Goal: Information Seeking & Learning: Learn about a topic

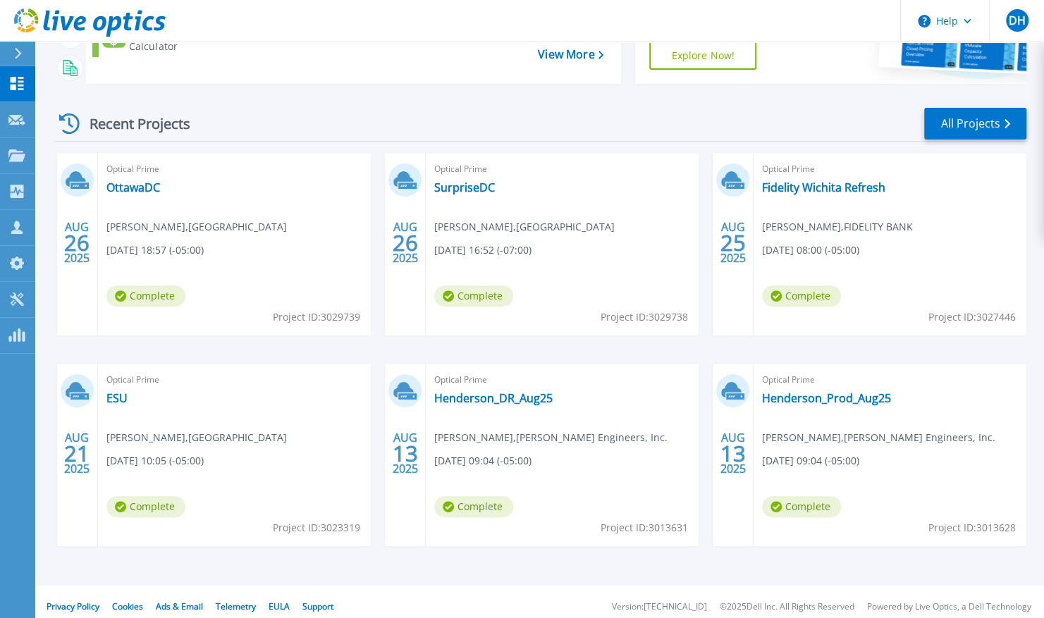
scroll to position [162, 0]
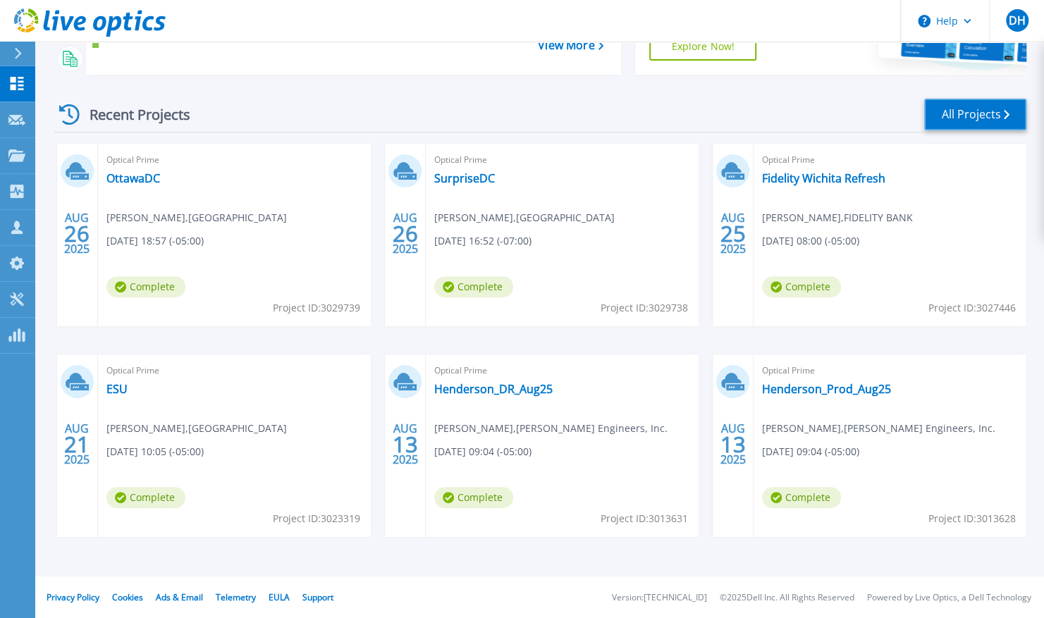
click at [985, 112] on link "All Projects" at bounding box center [975, 115] width 102 height 32
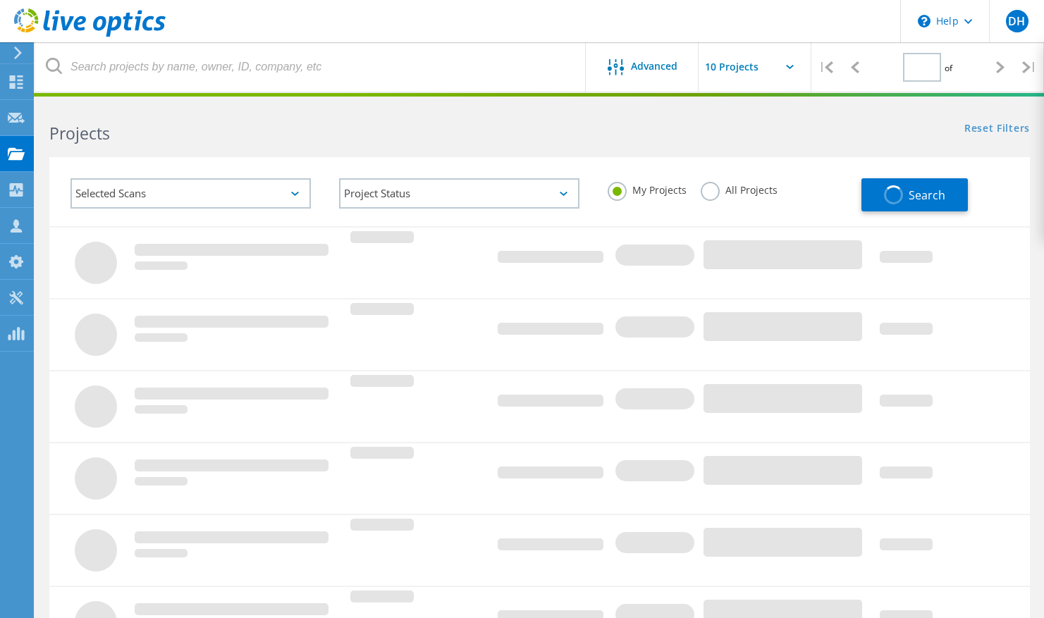
type input "1"
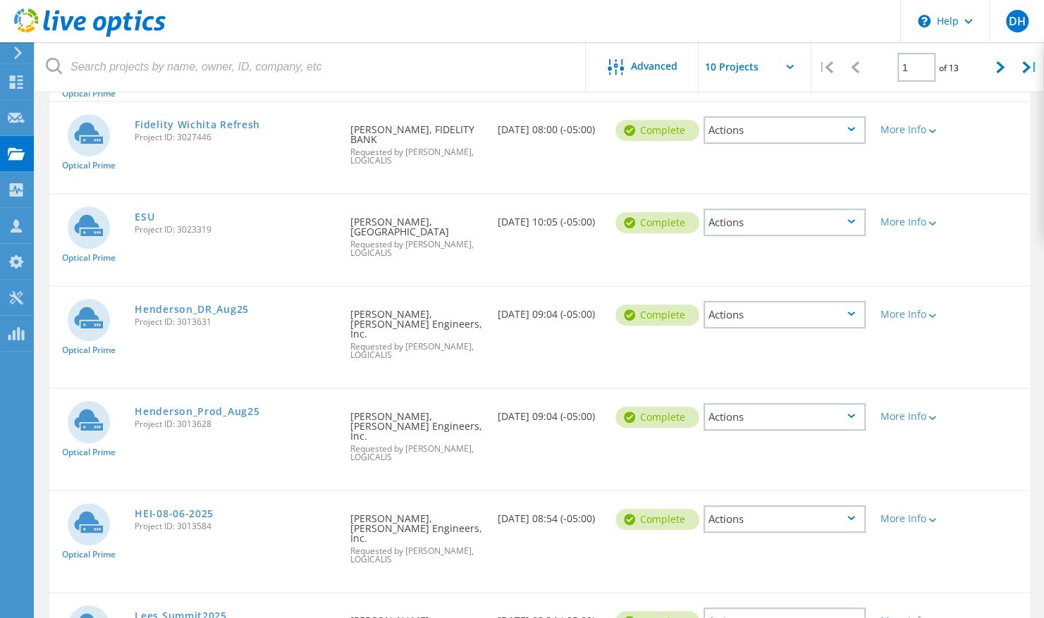
scroll to position [560, 0]
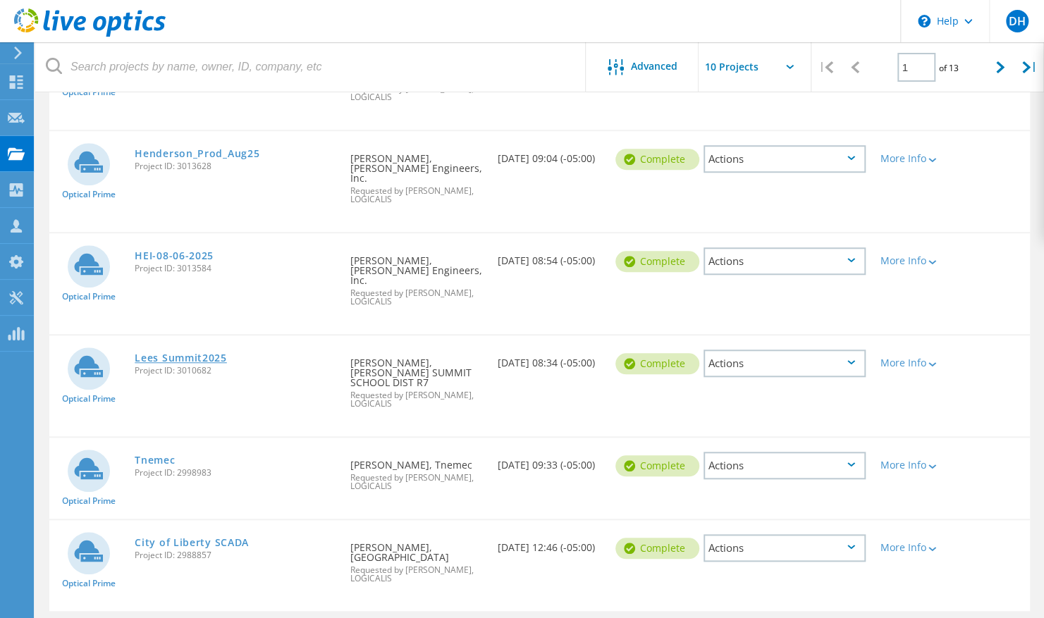
click at [195, 353] on link "Lees Summit2025" at bounding box center [181, 358] width 92 height 10
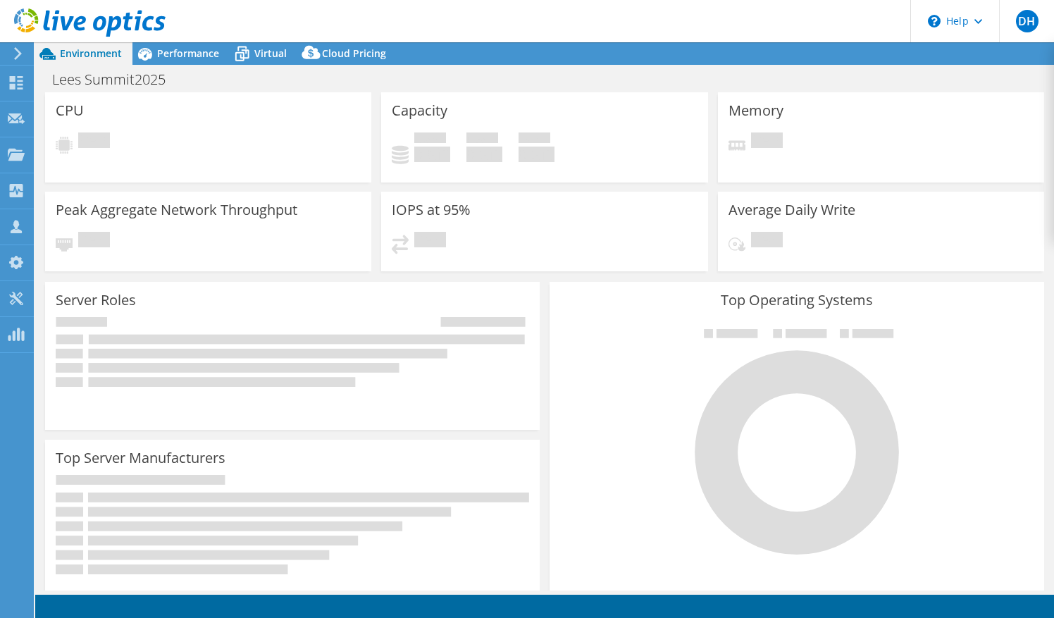
select select "USD"
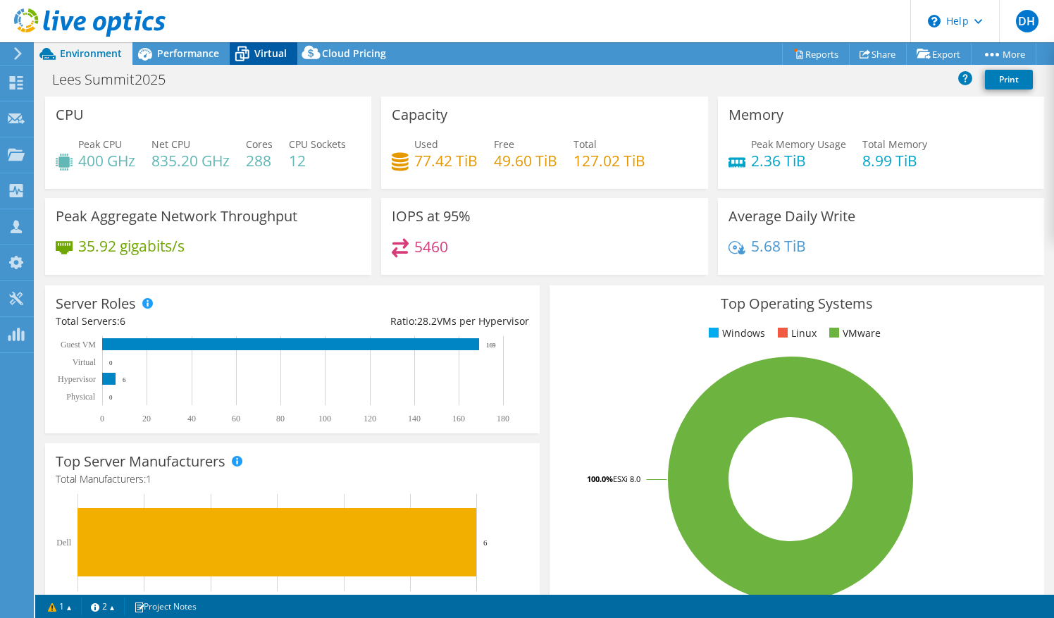
click at [261, 56] on span "Virtual" at bounding box center [270, 53] width 32 height 13
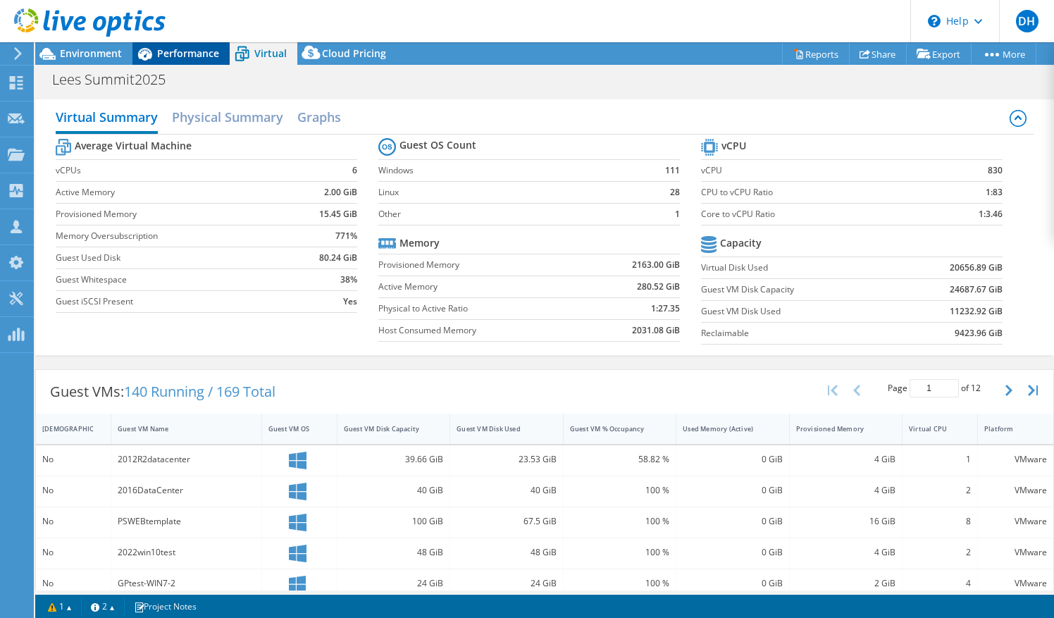
click at [174, 52] on span "Performance" at bounding box center [188, 53] width 62 height 13
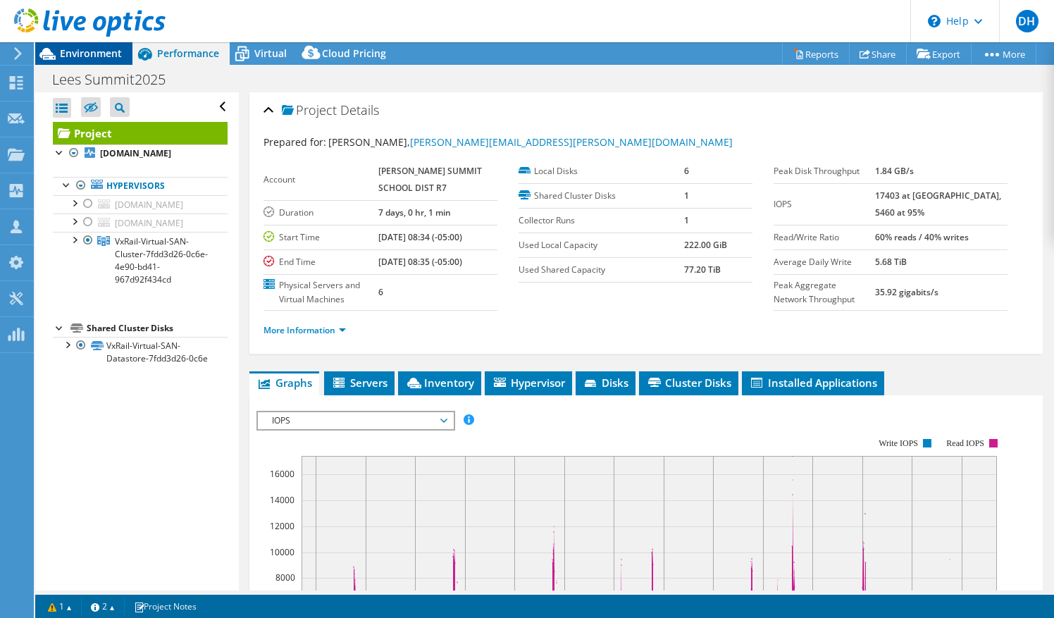
click at [110, 55] on span "Environment" at bounding box center [91, 53] width 62 height 13
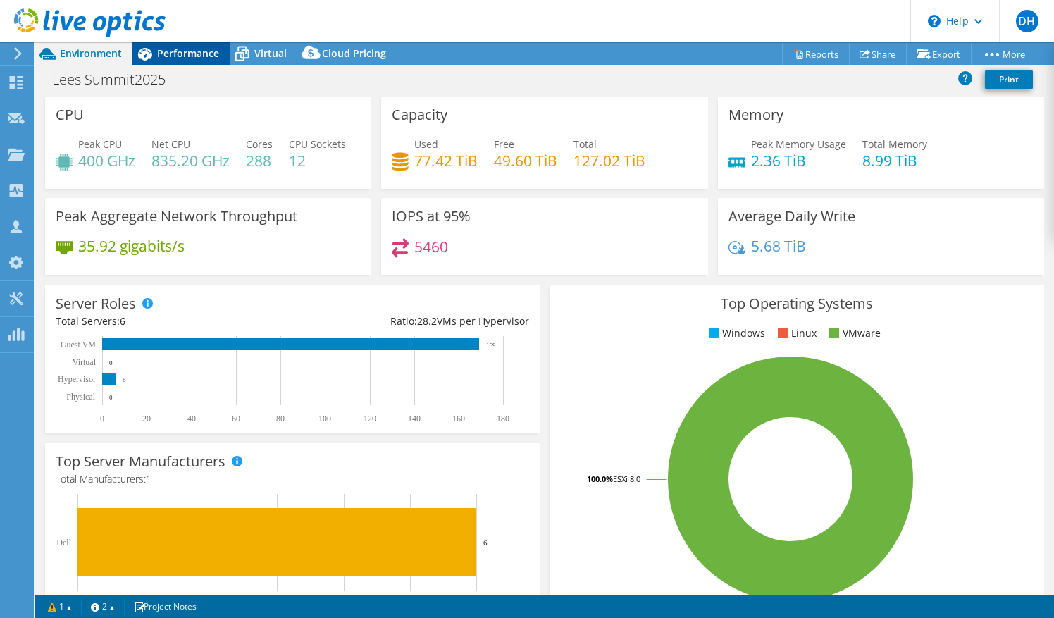
click at [197, 50] on span "Performance" at bounding box center [188, 53] width 62 height 13
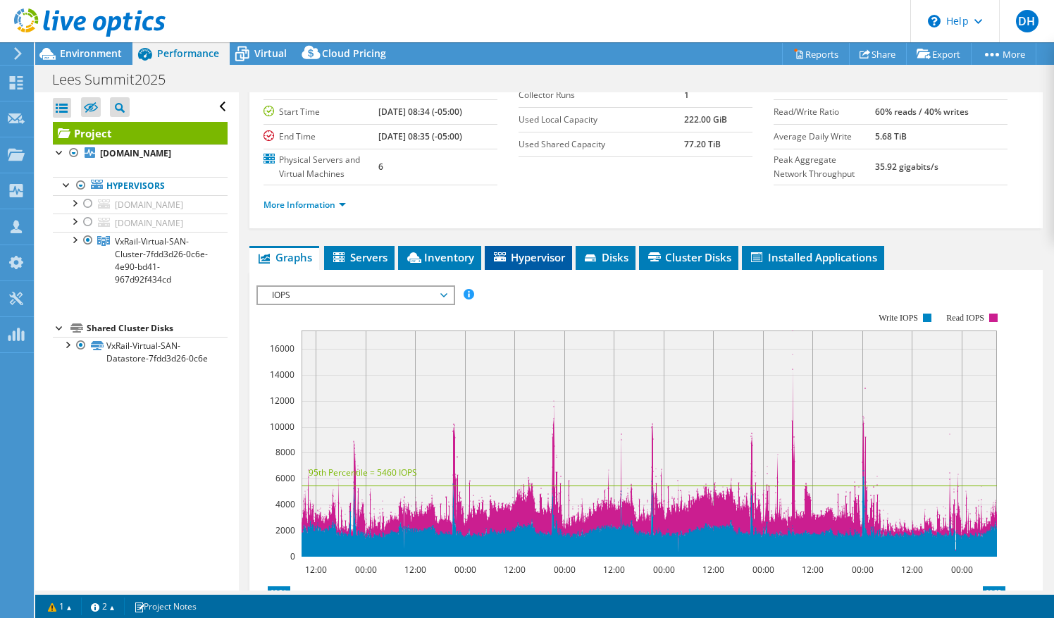
scroll to position [125, 0]
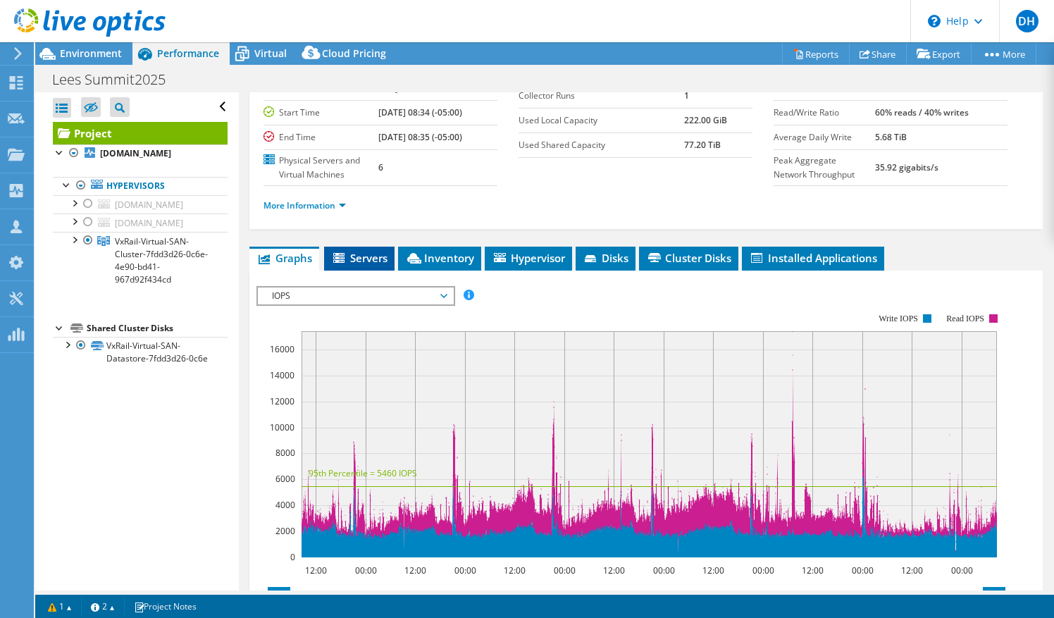
click at [359, 265] on span "Servers" at bounding box center [359, 258] width 56 height 14
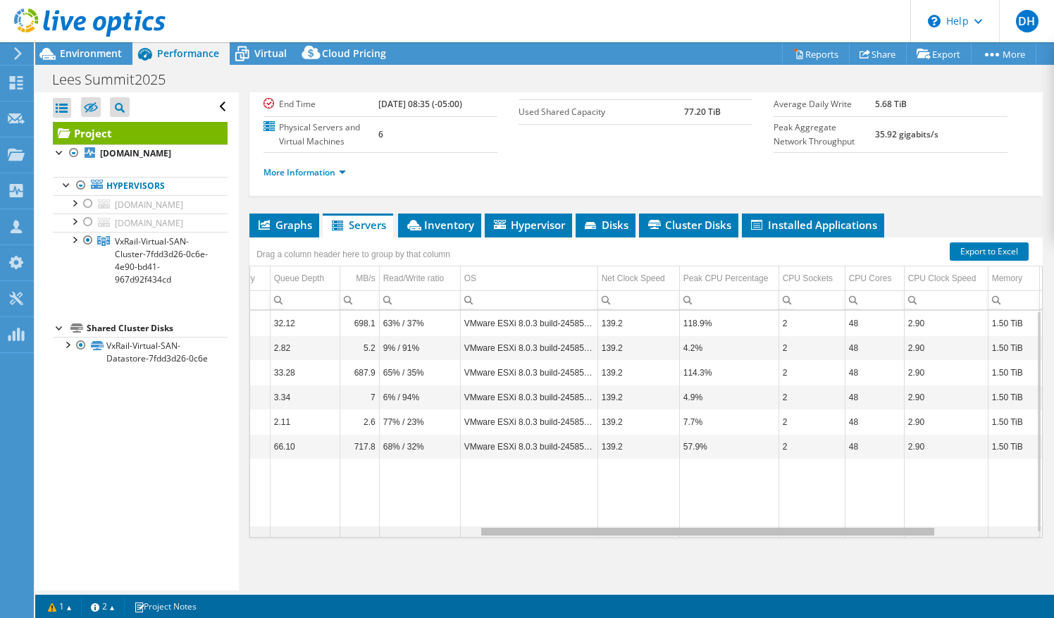
scroll to position [0, 0]
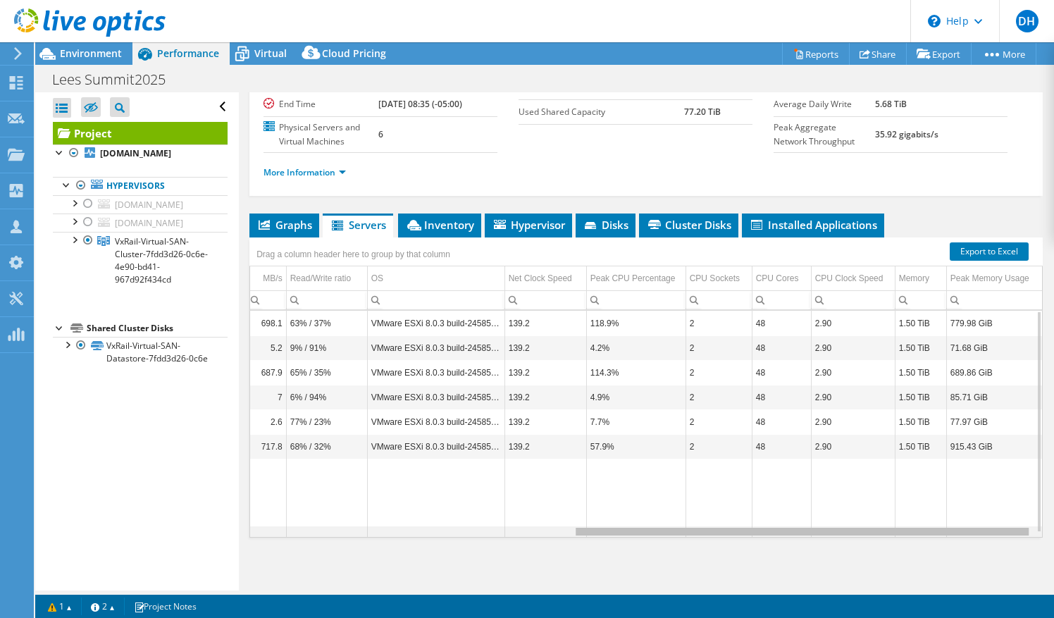
drag, startPoint x: 664, startPoint y: 530, endPoint x: 1054, endPoint y: 562, distance: 391.1
click at [1054, 562] on html "DH Channel Partner [PERSON_NAME] [PERSON_NAME][EMAIL_ADDRESS][PERSON_NAME][DOMA…" at bounding box center [527, 309] width 1054 height 618
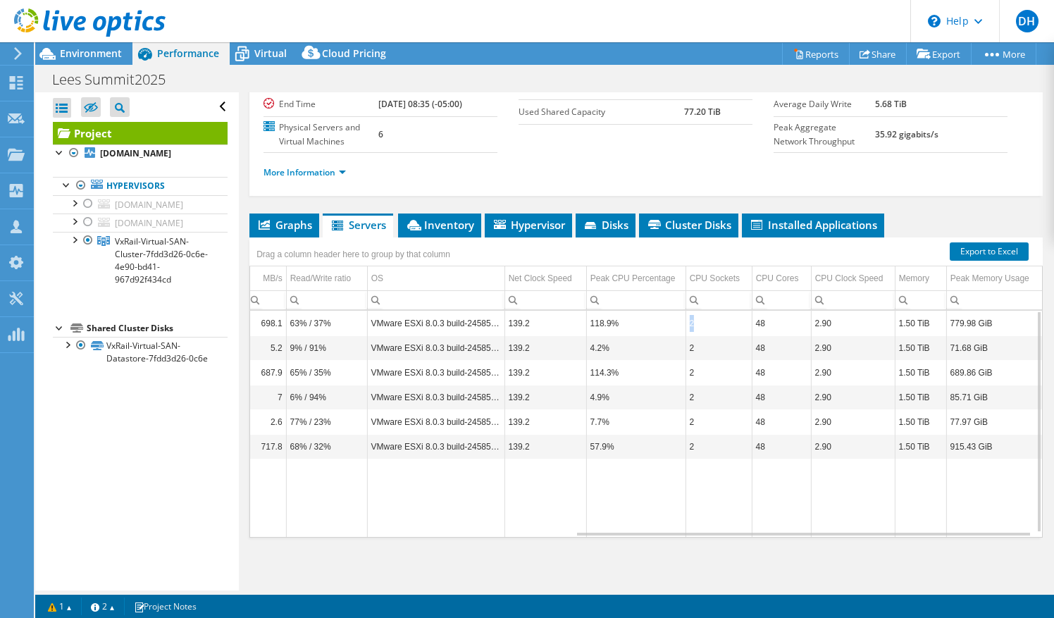
drag, startPoint x: 684, startPoint y: 321, endPoint x: 667, endPoint y: 323, distance: 17.0
click at [667, 323] on tr "[DOMAIN_NAME] 1824 216.00 GiB 179.00 GiB 37.00 GiB 1 3 32.12 698.1 63% / 37% VM…" at bounding box center [373, 323] width 1340 height 25
click at [755, 369] on td "48" at bounding box center [781, 372] width 59 height 25
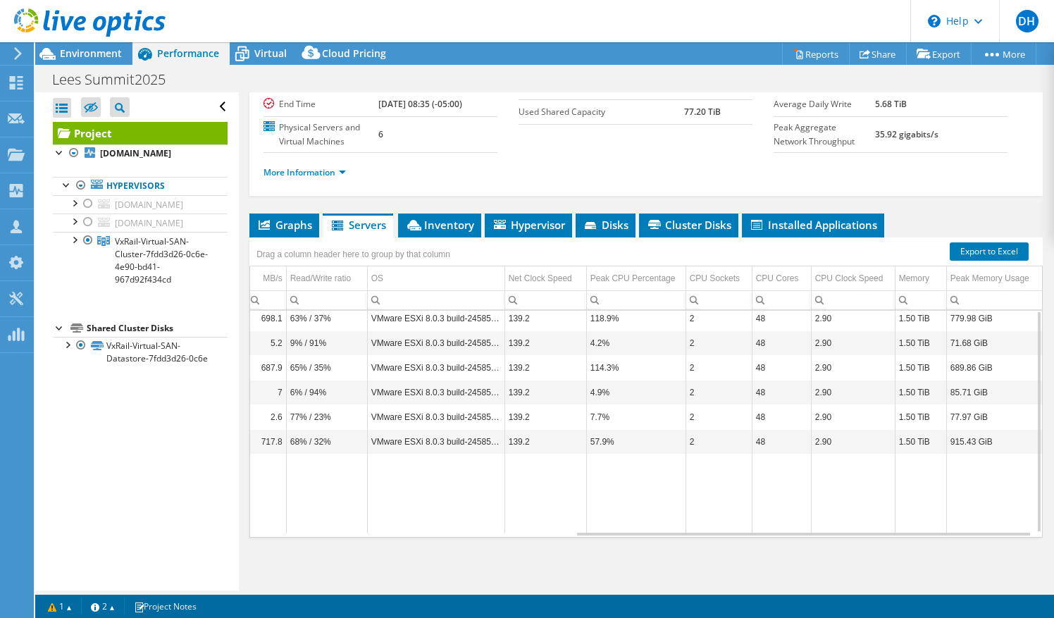
scroll to position [0, 558]
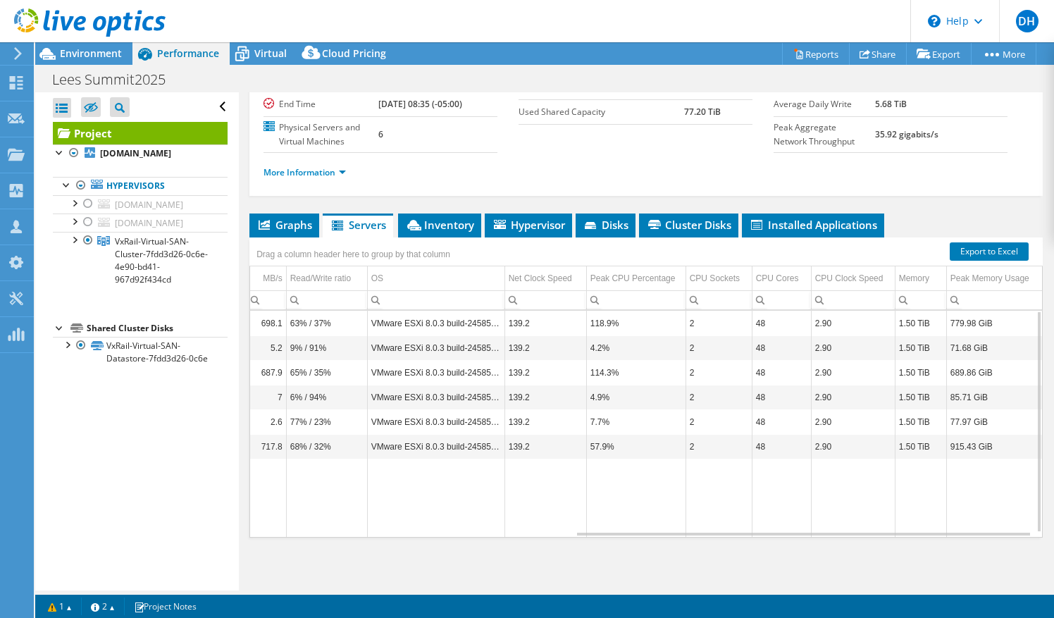
click at [455, 531] on div "Data grid" at bounding box center [646, 534] width 792 height 6
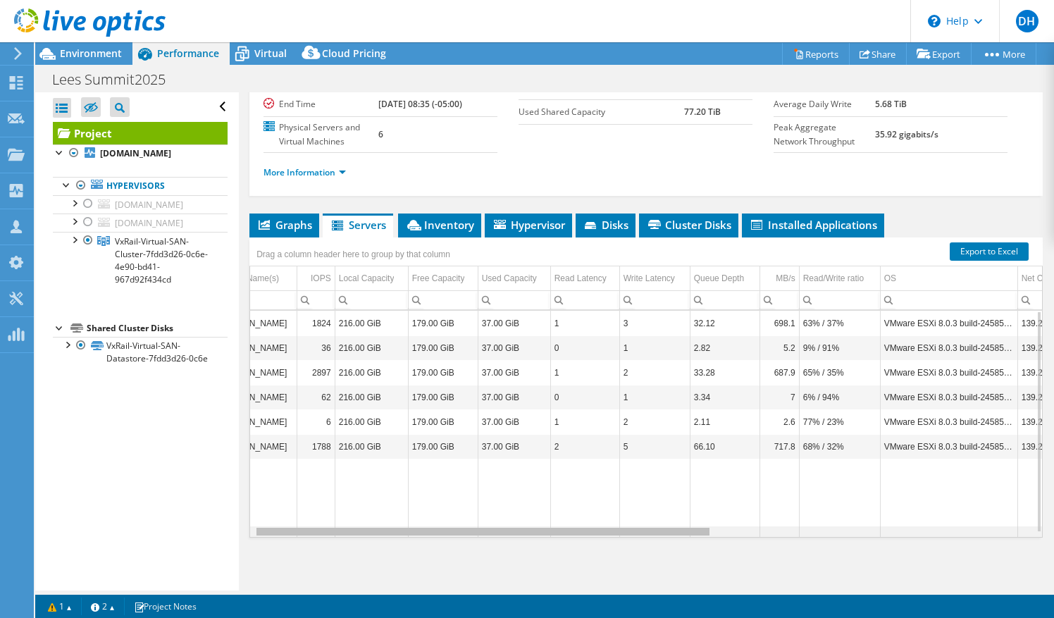
scroll to position [0, 0]
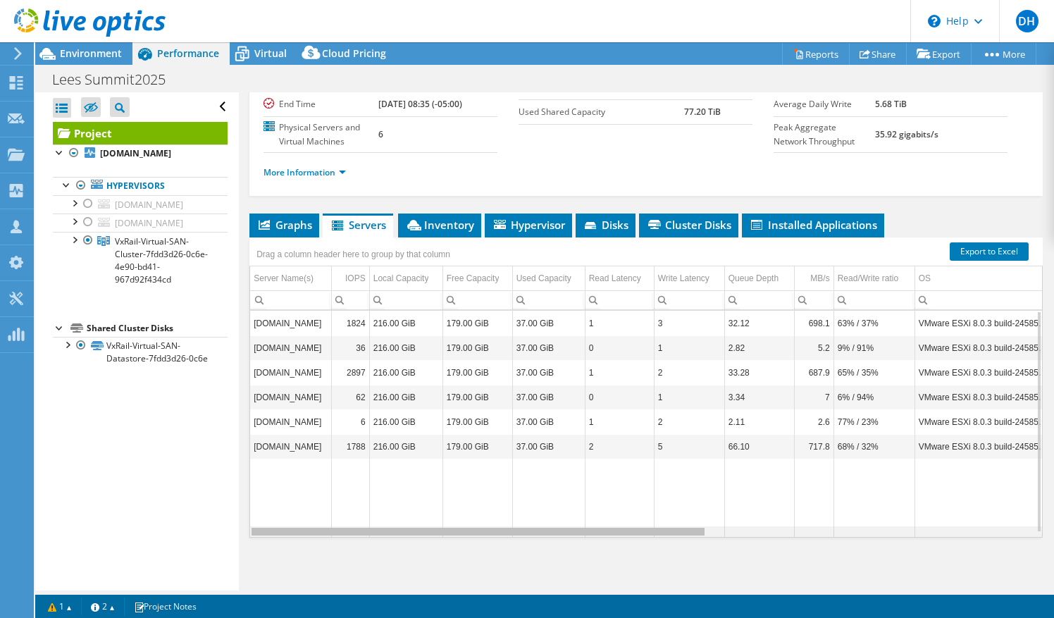
drag, startPoint x: 468, startPoint y: 528, endPoint x: 254, endPoint y: 517, distance: 214.5
click at [254, 517] on body "DH Channel Partner [PERSON_NAME] [PERSON_NAME][EMAIL_ADDRESS][PERSON_NAME][DOMA…" at bounding box center [527, 309] width 1054 height 618
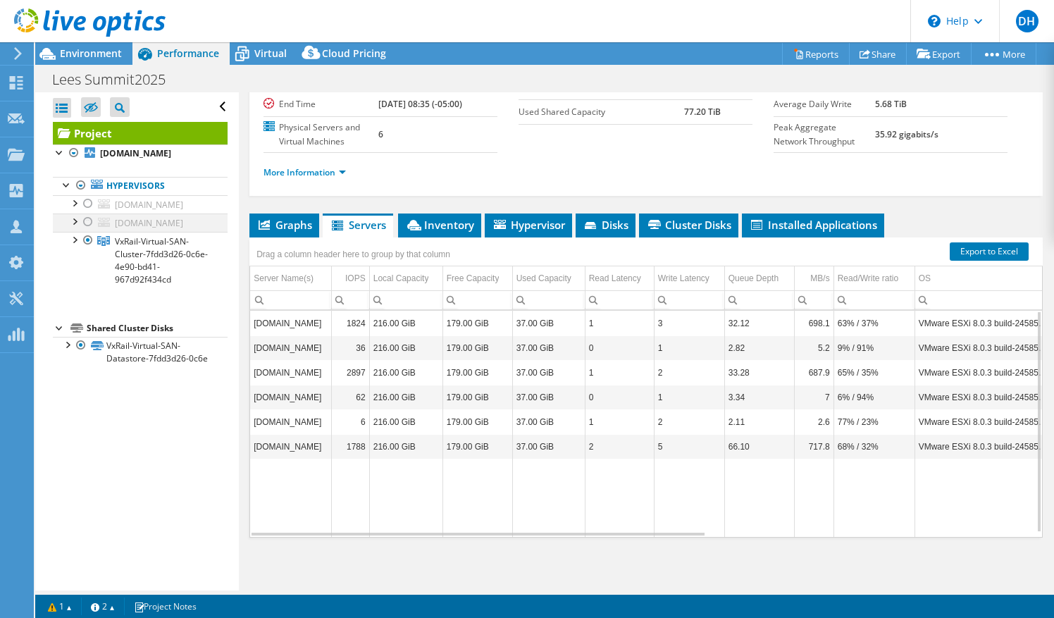
click at [70, 226] on div at bounding box center [74, 221] width 14 height 14
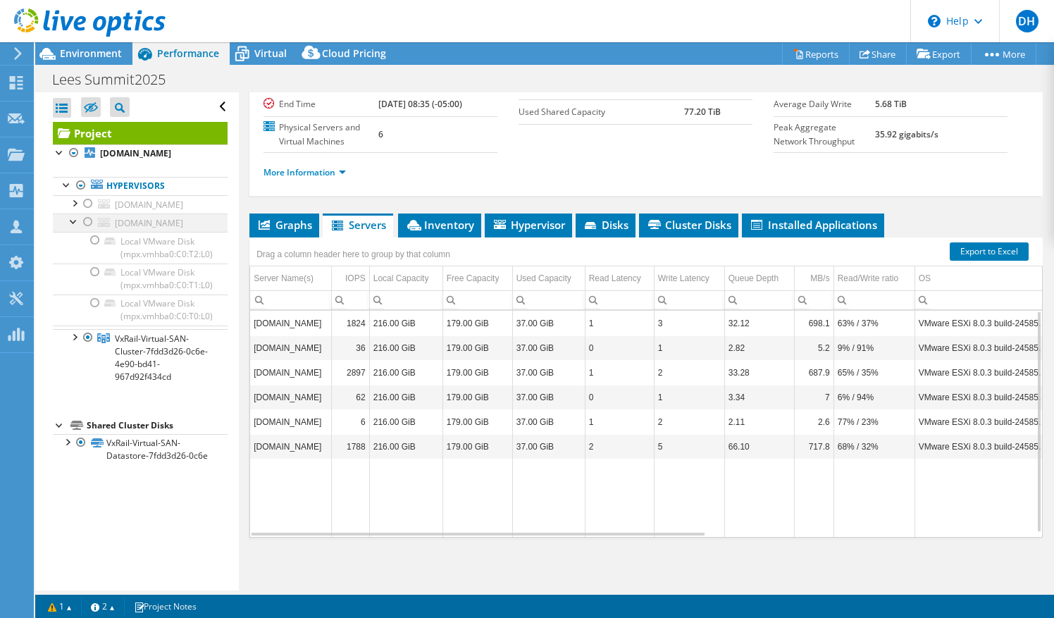
click at [70, 226] on div at bounding box center [74, 221] width 14 height 14
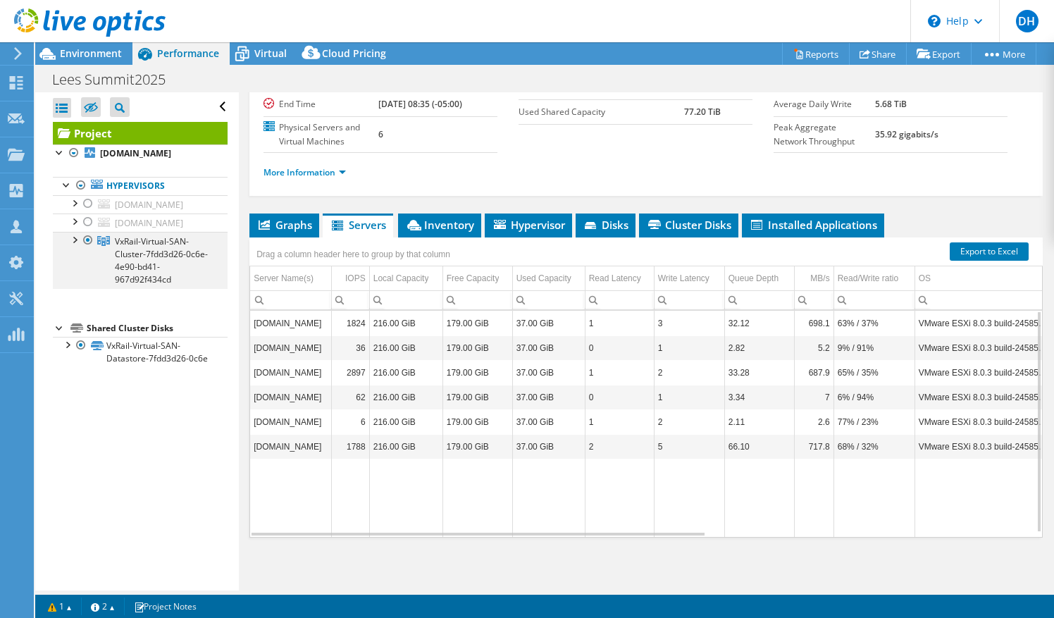
click at [78, 235] on div at bounding box center [74, 239] width 14 height 14
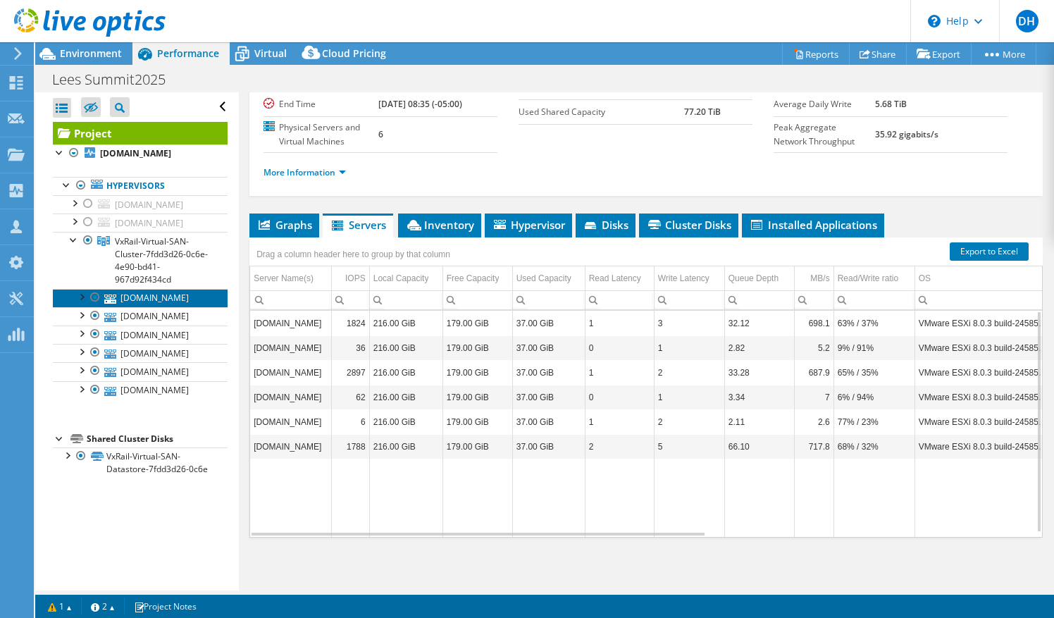
click at [152, 295] on link "[DOMAIN_NAME]" at bounding box center [140, 298] width 175 height 18
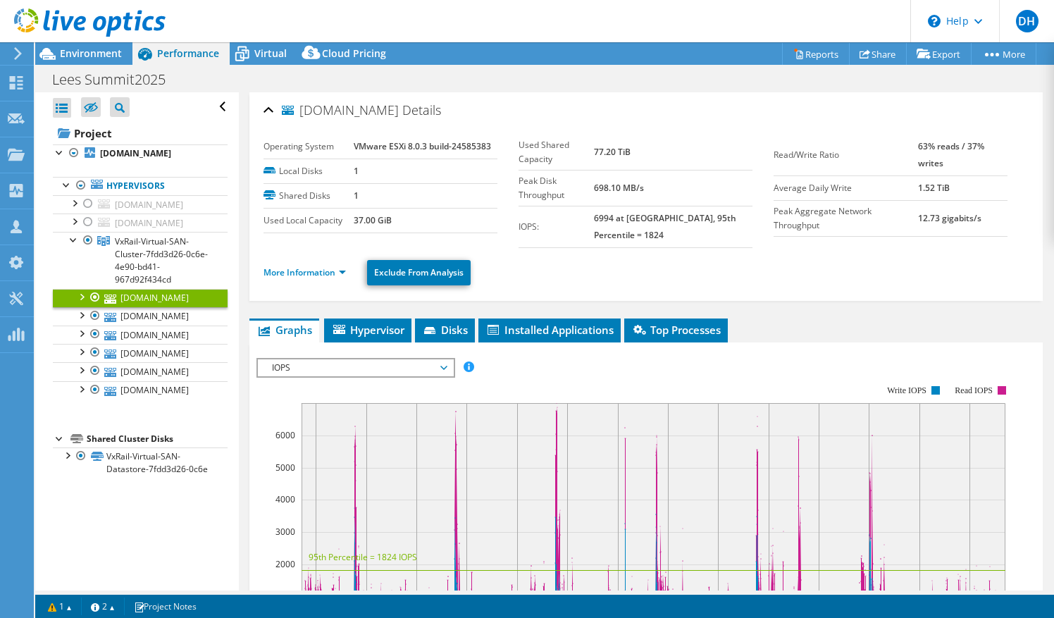
scroll to position [6, 0]
click at [321, 272] on link "More Information" at bounding box center [305, 272] width 82 height 12
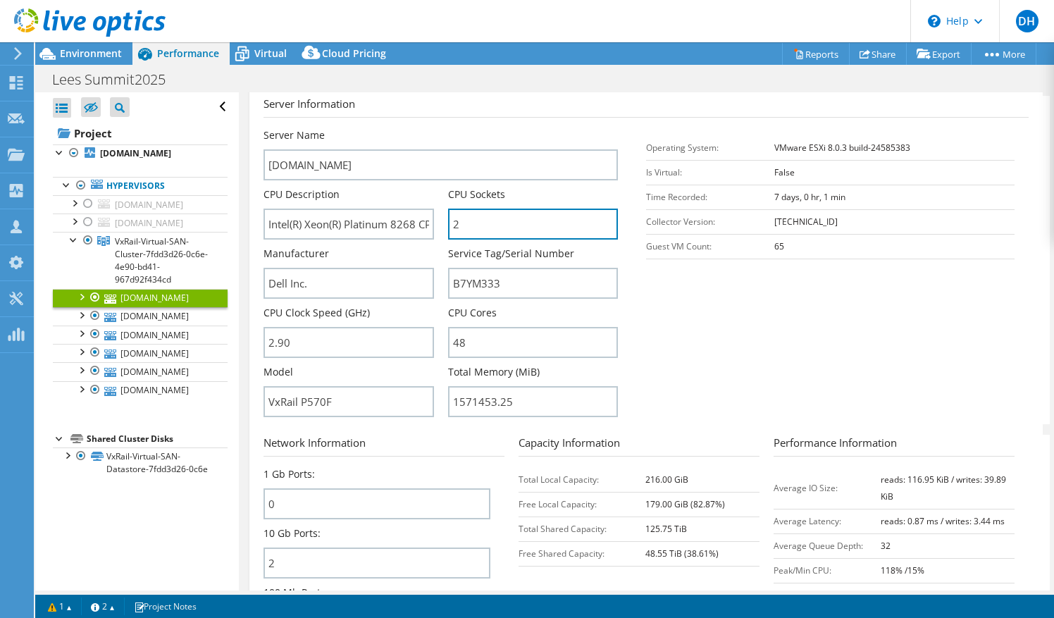
drag, startPoint x: 466, startPoint y: 227, endPoint x: 432, endPoint y: 227, distance: 33.8
click at [432, 128] on div "Server Name [DOMAIN_NAME] CPU Description Intel(R) Xeon(R) Platinum 8268 CPU @ …" at bounding box center [448, 128] width 369 height 0
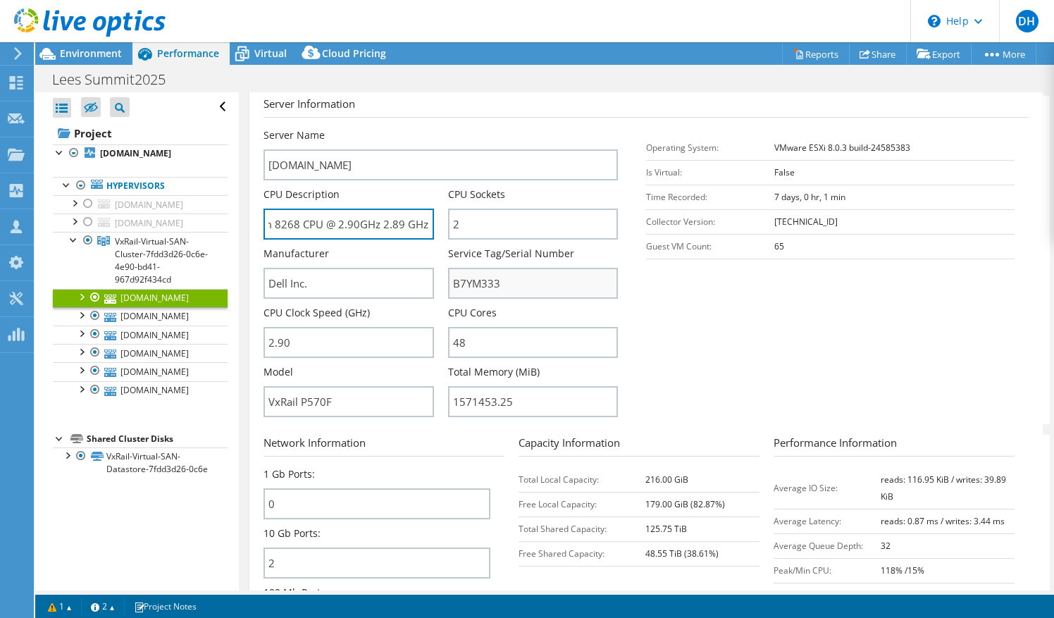
drag, startPoint x: 388, startPoint y: 216, endPoint x: 595, endPoint y: 273, distance: 214.7
click at [595, 128] on div "Server Name [DOMAIN_NAME] CPU Description Intel(R) Xeon(R) Platinum 8268 CPU @ …" at bounding box center [448, 128] width 369 height 0
click at [333, 234] on input "Intel(R) Xeon(R) Platinum 8268 CPU @ 2.90GHz 2.89 GHz" at bounding box center [349, 224] width 170 height 31
drag, startPoint x: 130, startPoint y: 199, endPoint x: 111, endPoint y: 197, distance: 19.1
click at [111, 197] on div "Open All Close All Hide Excluded Nodes Project Tree Filter" at bounding box center [544, 341] width 1019 height 498
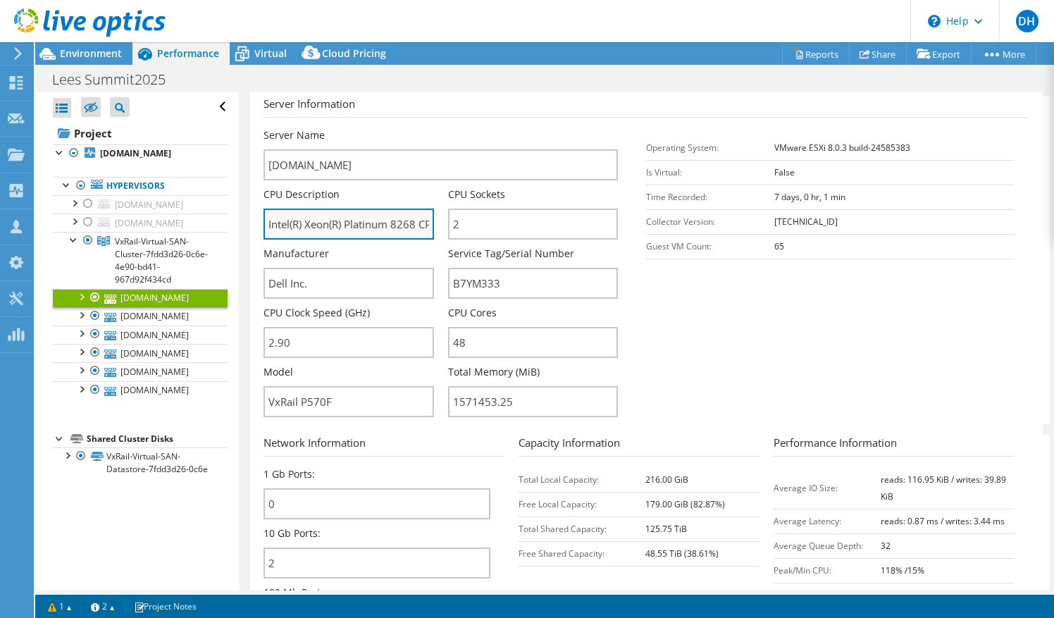
click at [359, 210] on input "Intel(R) Xeon(R) Platinum 8268 CPU @ 2.90GHz 2.89 GHz" at bounding box center [349, 224] width 170 height 31
drag, startPoint x: 393, startPoint y: 221, endPoint x: 551, endPoint y: 239, distance: 158.9
click at [551, 128] on div "Server Name [DOMAIN_NAME] CPU Description Intel(R) Xeon(R) Platinum 8268 CPU @ …" at bounding box center [448, 128] width 369 height 0
click at [351, 210] on input "Intel(R) Xeon(R) Platinum 8268 CPU @ 2.90GHz 2.89 GHz" at bounding box center [349, 224] width 170 height 31
drag, startPoint x: 313, startPoint y: 226, endPoint x: 249, endPoint y: 228, distance: 64.2
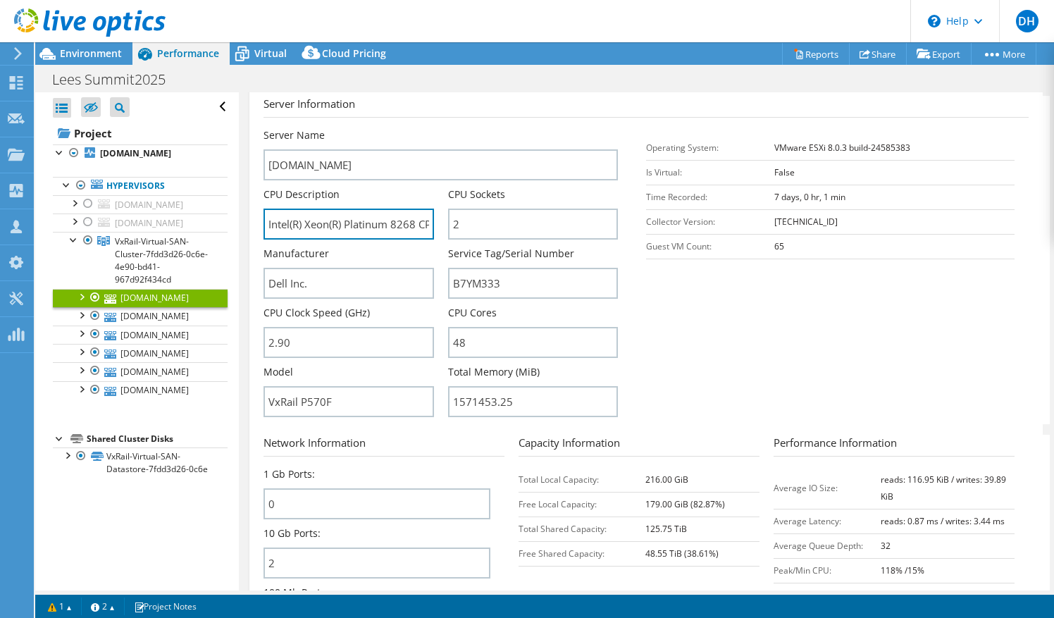
click at [390, 228] on input "Intel(R) Xeon(R) Platinum 8268 CPU @ 2.90GHz 2.89 GHz" at bounding box center [349, 224] width 170 height 31
drag, startPoint x: 394, startPoint y: 224, endPoint x: 414, endPoint y: 224, distance: 20.4
click at [414, 224] on input "Intel(R) Xeon(R) Platinum 8268 CPU @ 2.90GHz 2.89 GHz" at bounding box center [349, 224] width 170 height 31
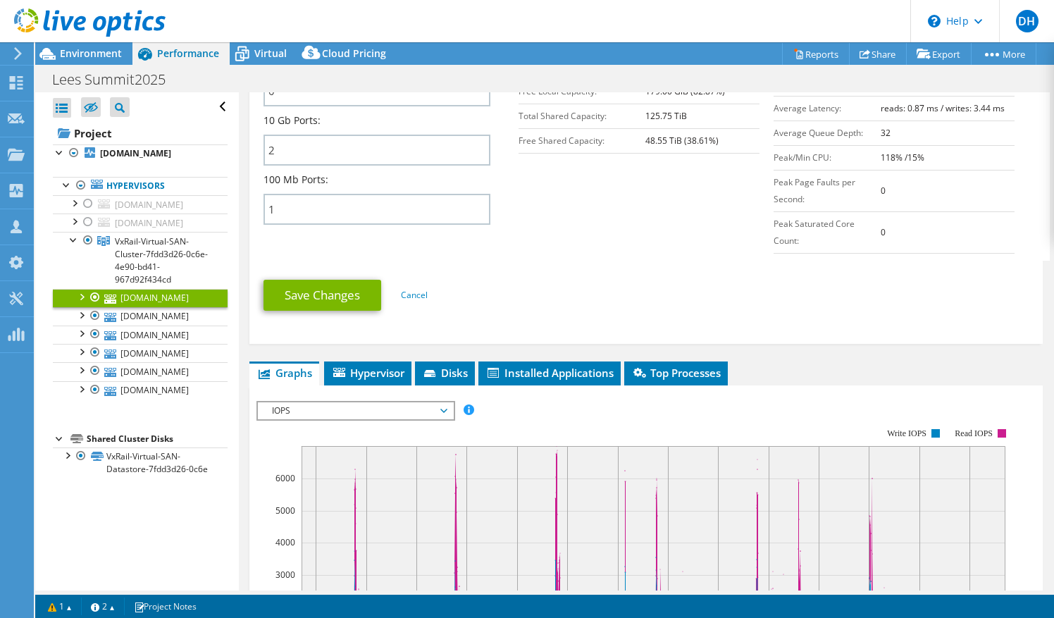
scroll to position [625, 0]
click at [364, 413] on span "IOPS" at bounding box center [355, 410] width 181 height 17
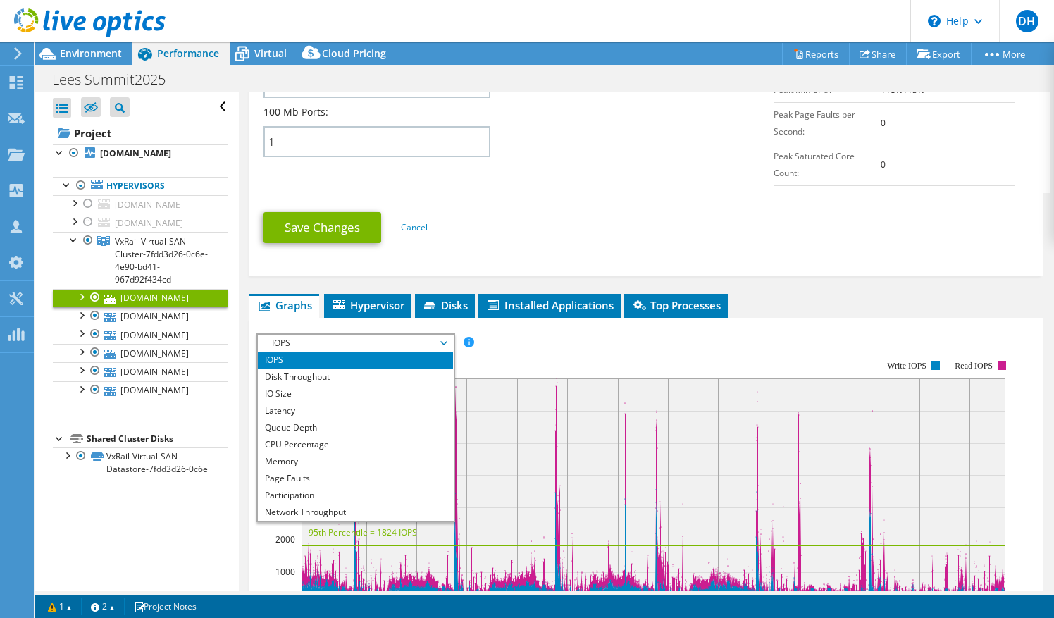
scroll to position [707, 0]
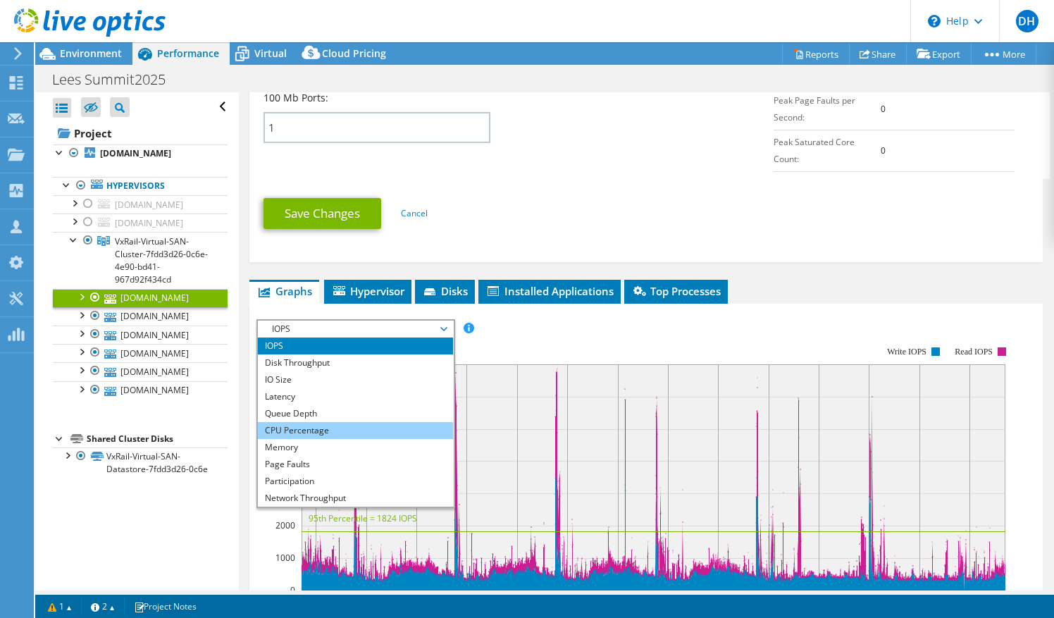
click at [333, 424] on li "CPU Percentage" at bounding box center [355, 430] width 195 height 17
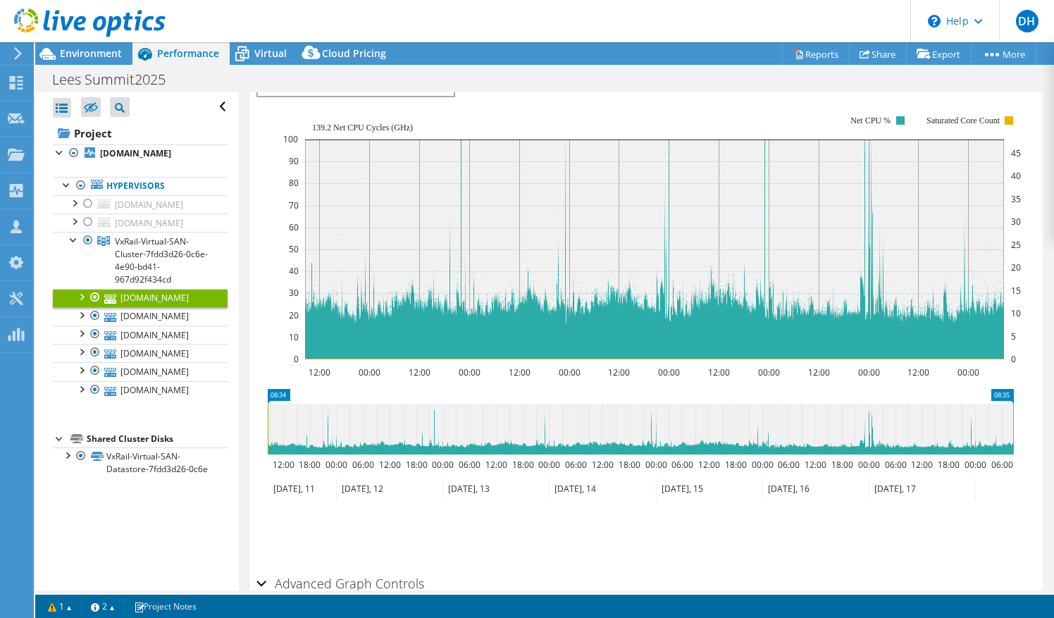
scroll to position [948, 0]
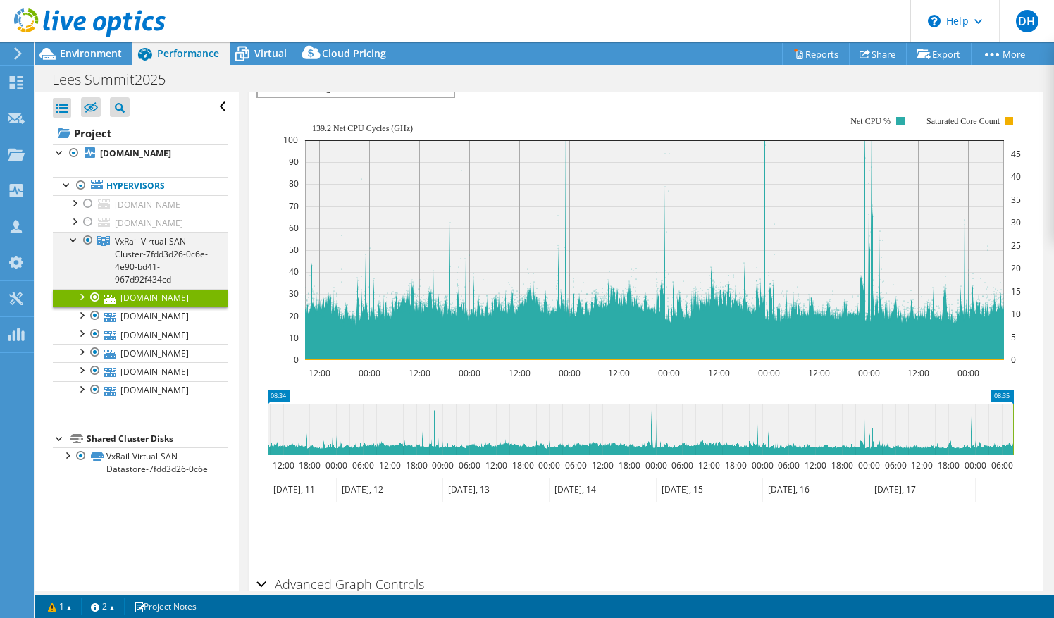
click at [72, 235] on div at bounding box center [74, 239] width 14 height 14
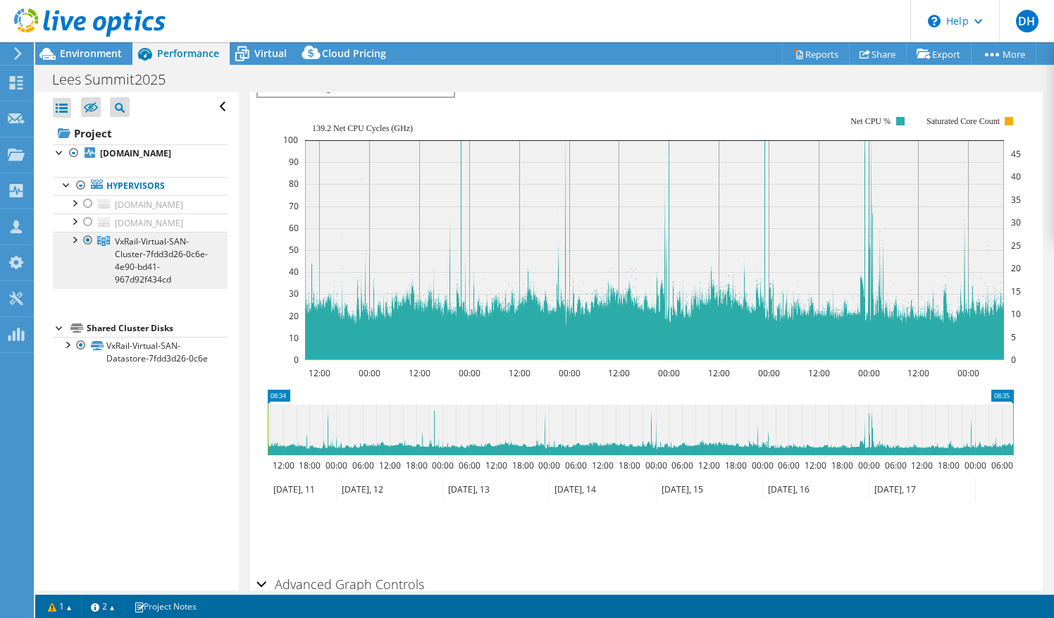
click at [156, 243] on span "VxRail-Virtual-SAN-Cluster-7fdd3d26-0c6e-4e90-bd41-967d92f434cd" at bounding box center [161, 260] width 93 height 50
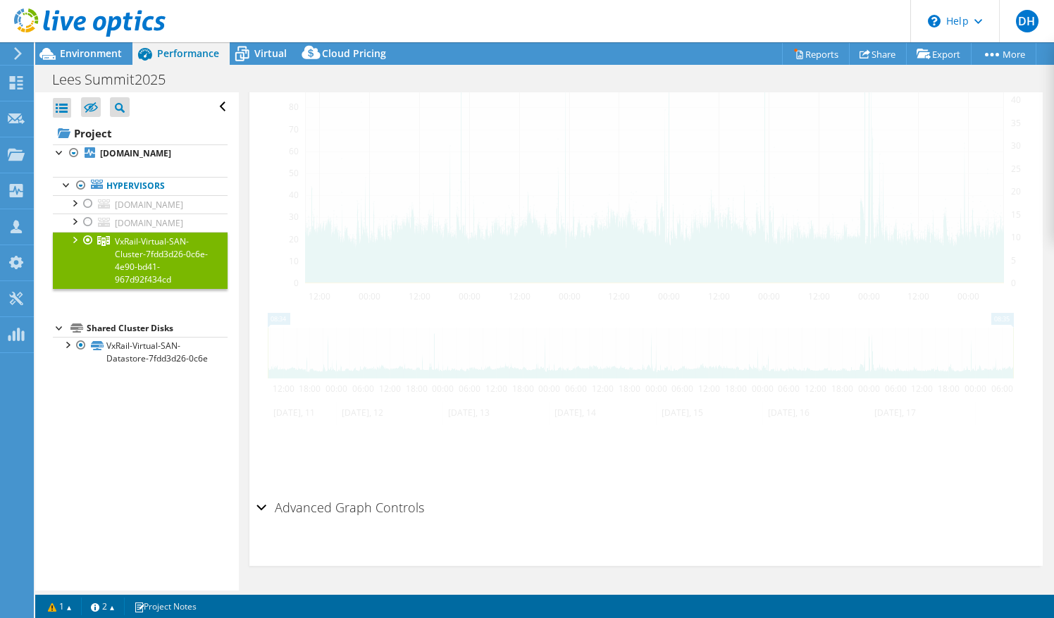
scroll to position [419, 0]
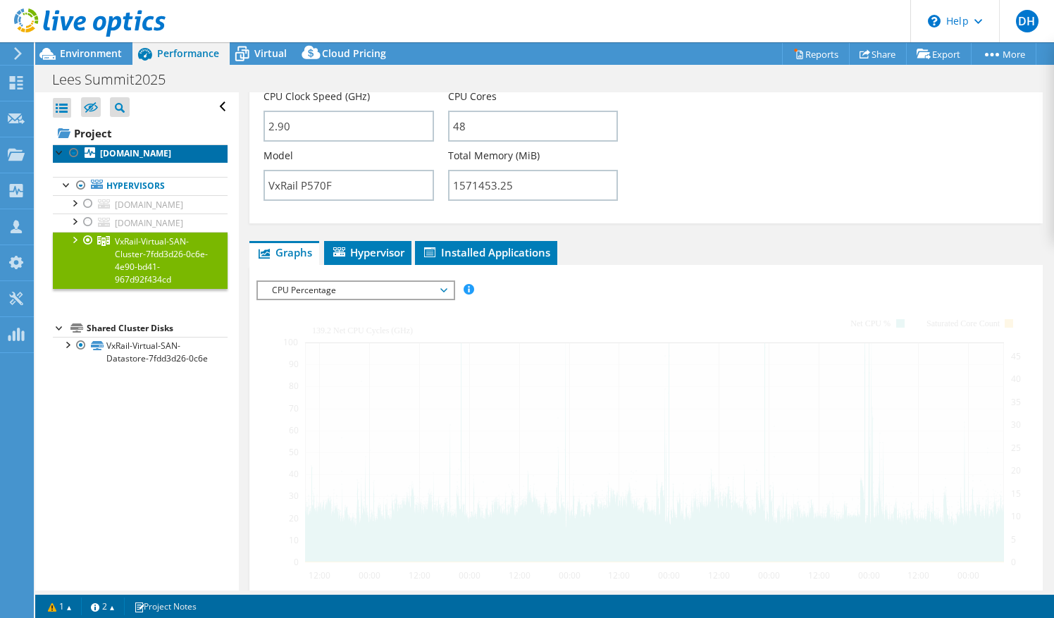
click at [133, 147] on b "[DOMAIN_NAME]" at bounding box center [135, 153] width 71 height 12
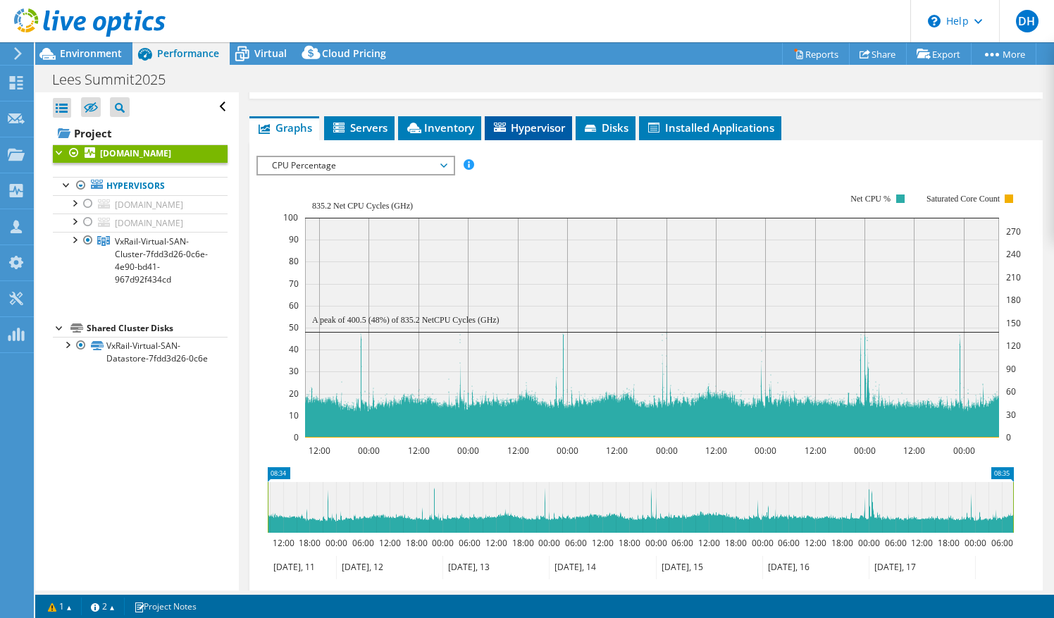
scroll to position [217, 0]
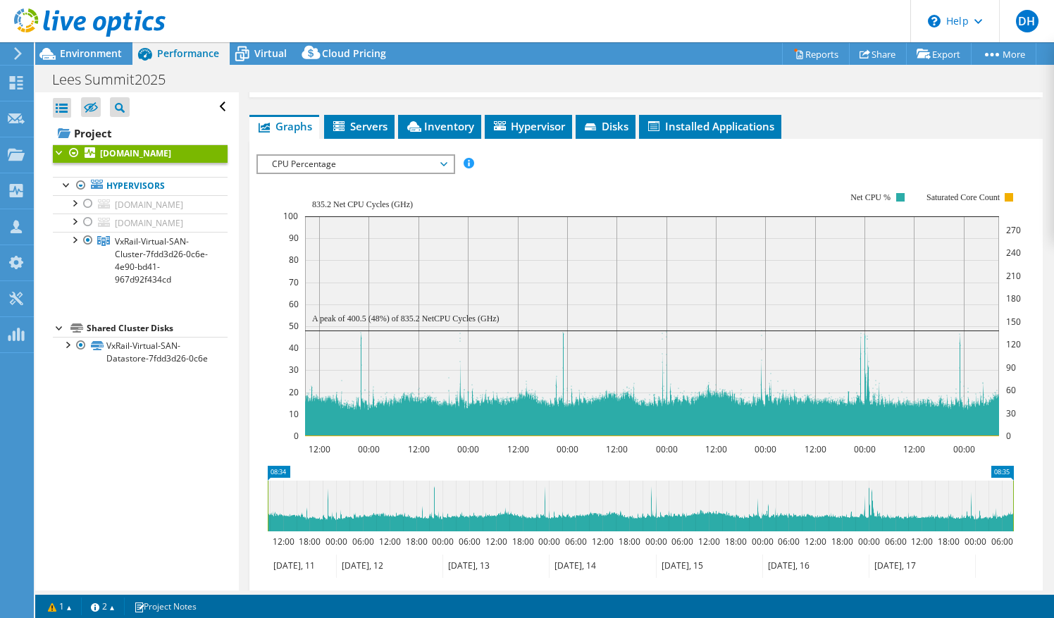
click at [323, 157] on span "CPU Percentage" at bounding box center [355, 164] width 181 height 17
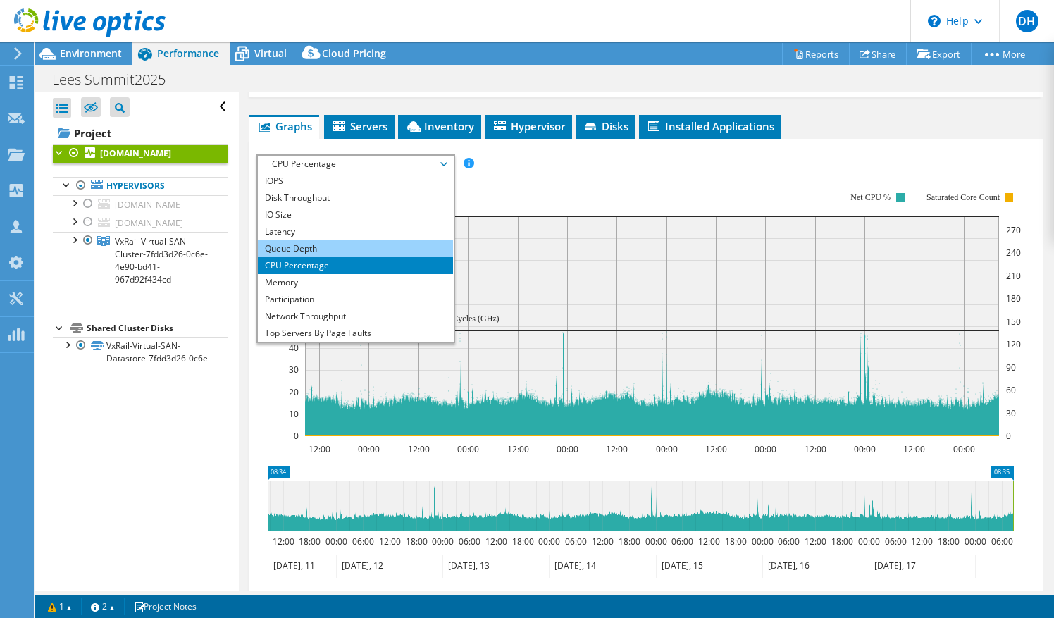
click at [321, 247] on li "Queue Depth" at bounding box center [355, 248] width 195 height 17
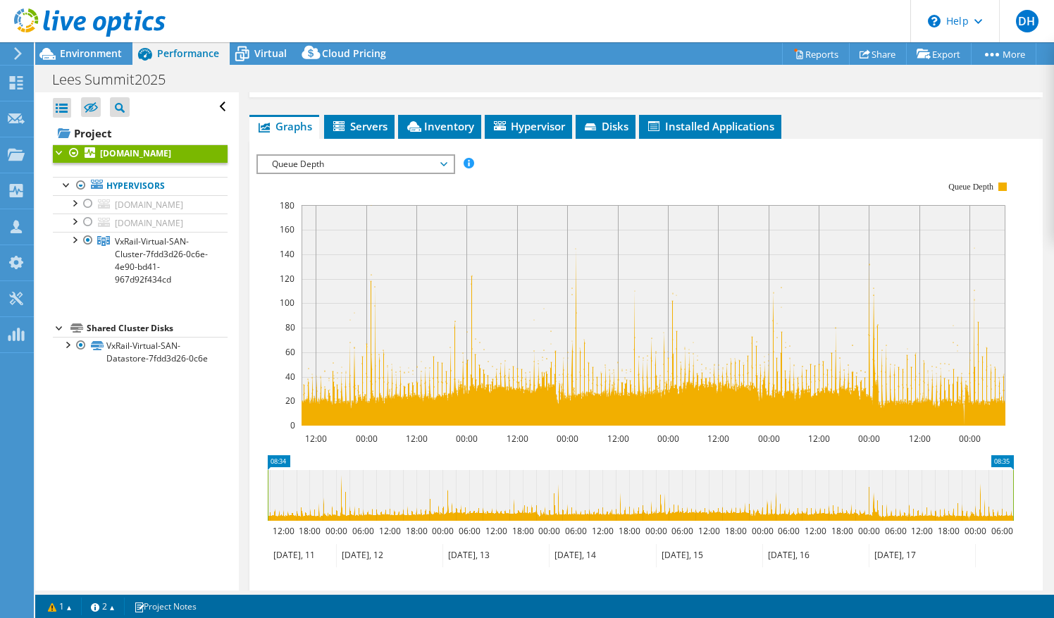
click at [344, 156] on span "Queue Depth" at bounding box center [355, 164] width 181 height 17
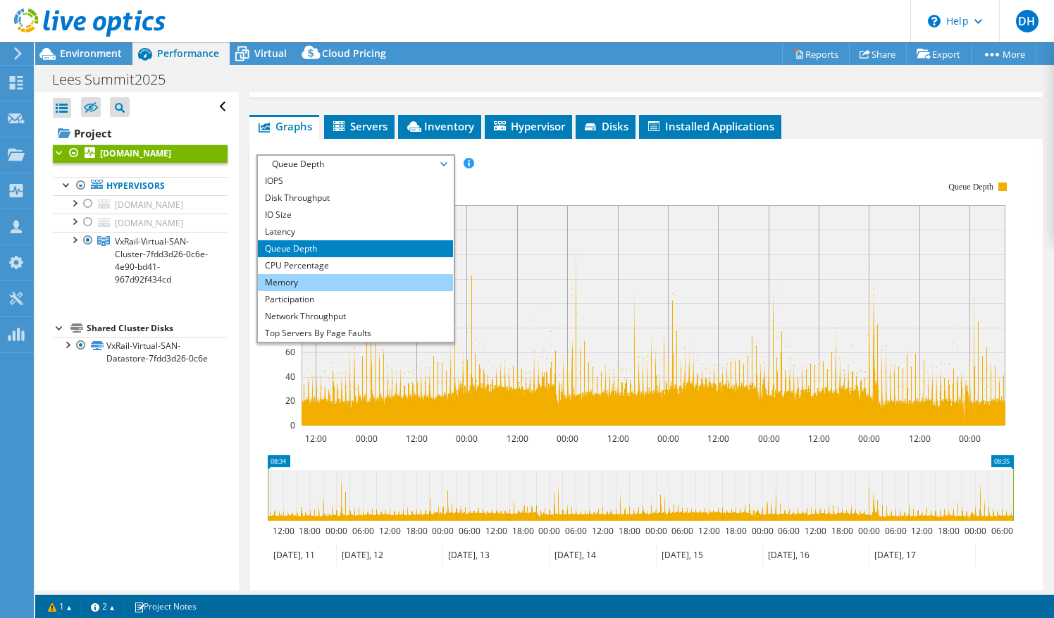
click at [321, 282] on li "Memory" at bounding box center [355, 282] width 195 height 17
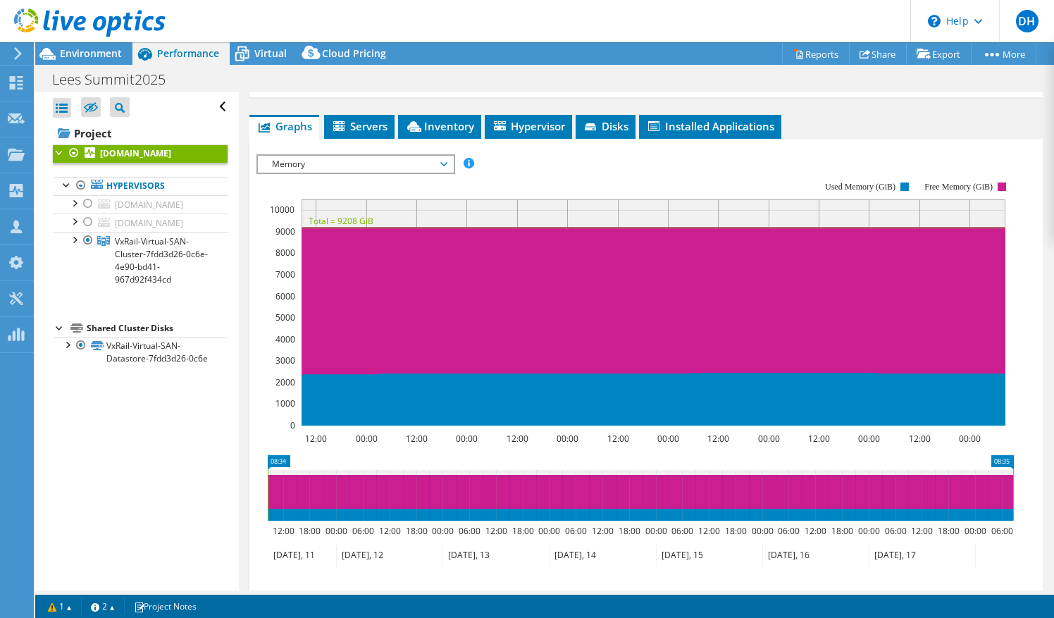
scroll to position [0, 0]
